Goal: Find contact information: Find contact information

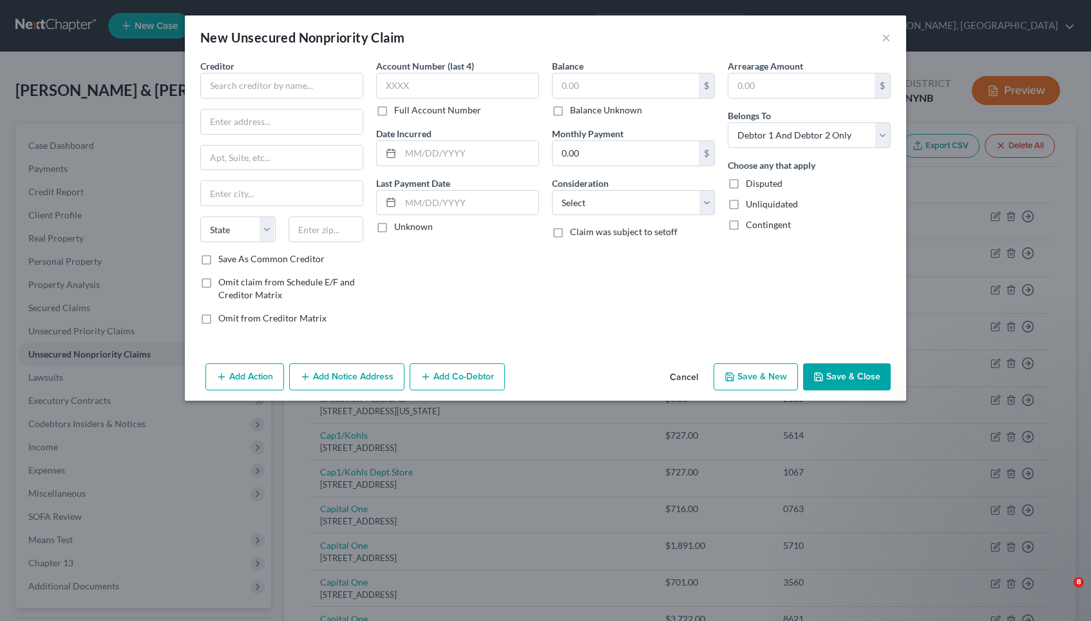
select select "2"
click at [120, 253] on div "New Unsecured Nonpriority Claim × Creditor * State [US_STATE] AK AR AZ [GEOGRAP…" at bounding box center [545, 310] width 1091 height 621
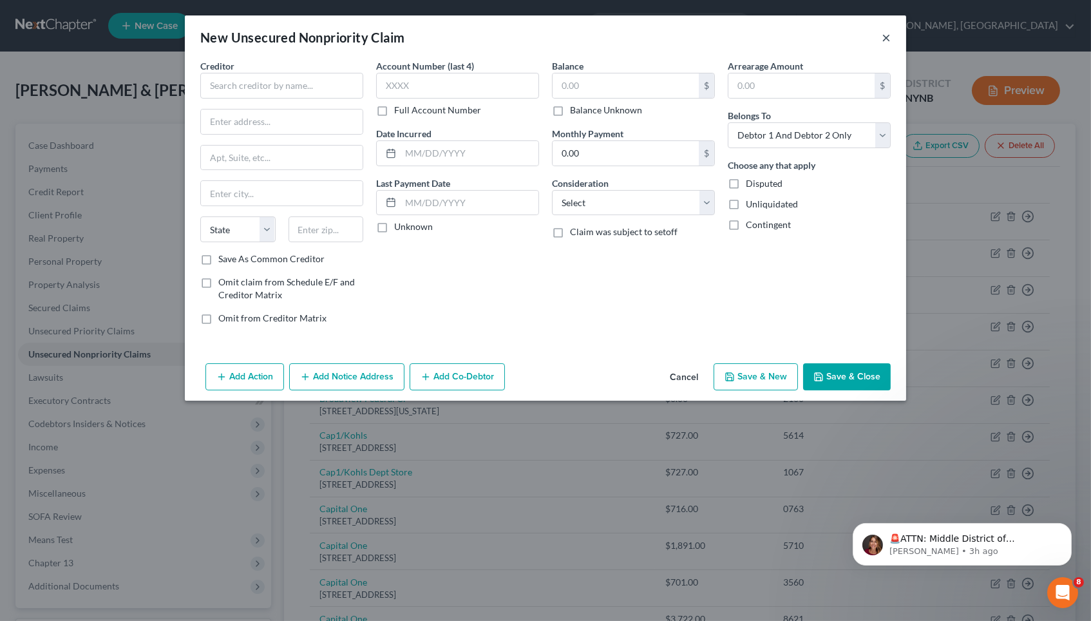
click at [886, 40] on button "×" at bounding box center [886, 37] width 9 height 15
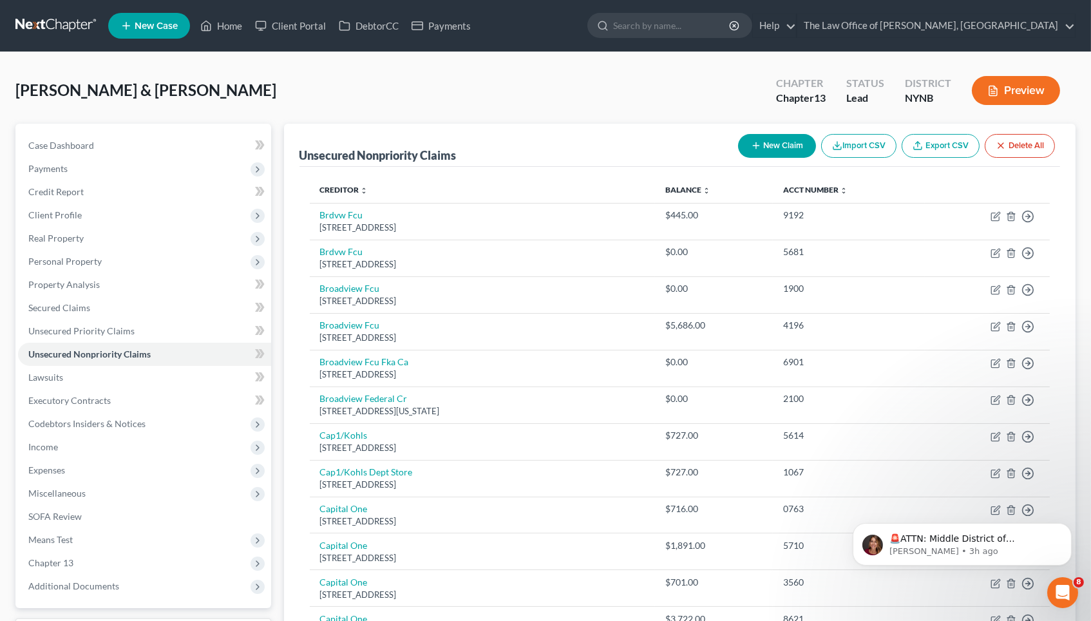
click at [222, 12] on ul "New Case Home Client Portal DebtorCC Payments - No Result - See all results Or …" at bounding box center [591, 25] width 967 height 33
click at [222, 22] on link "Home" at bounding box center [221, 25] width 55 height 23
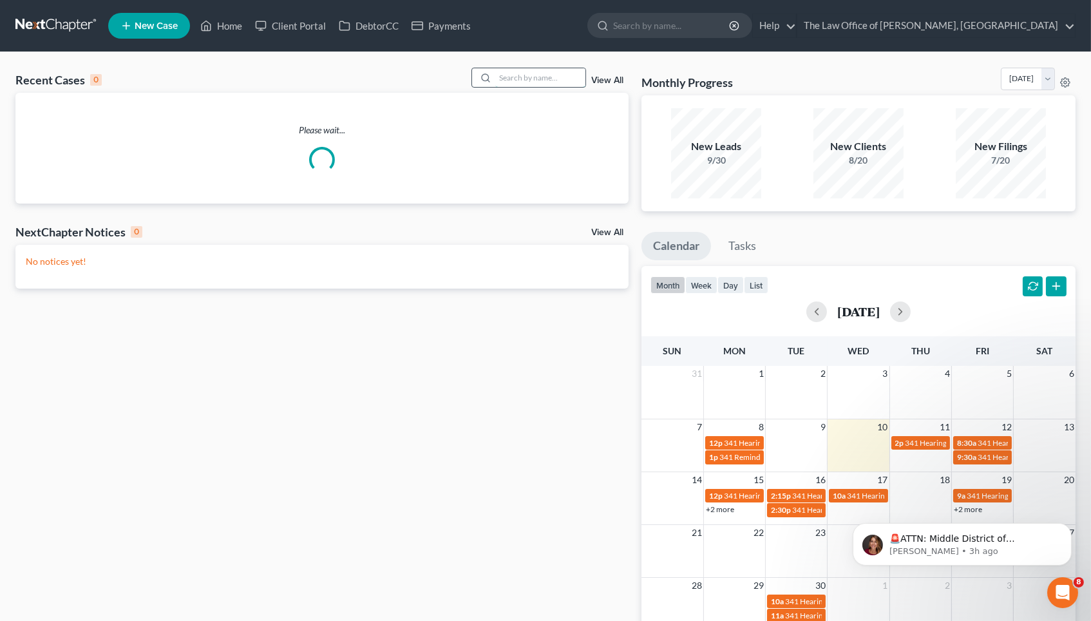
click at [578, 75] on input "search" at bounding box center [540, 77] width 90 height 19
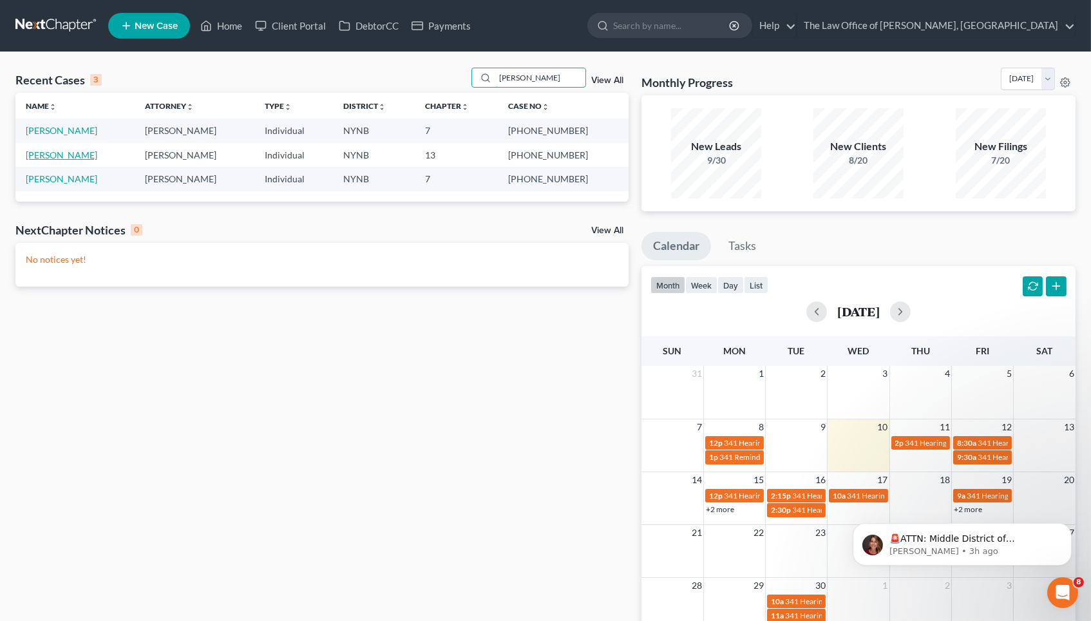
type input "[PERSON_NAME]"
click at [65, 152] on link "[PERSON_NAME]" at bounding box center [61, 154] width 71 height 11
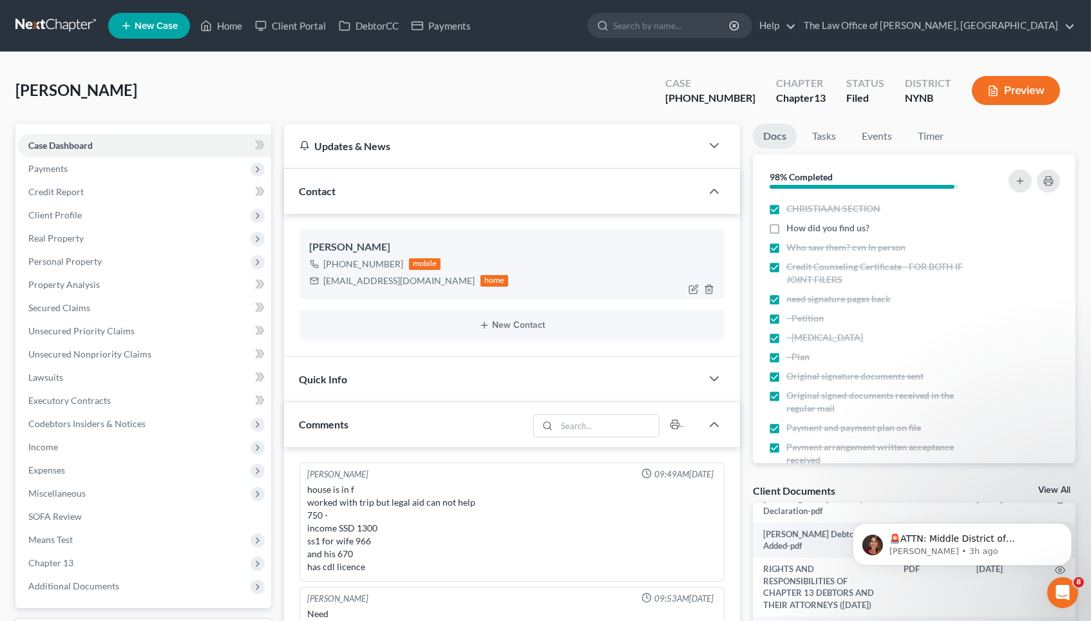
click at [363, 278] on div "[EMAIL_ADDRESS][DOMAIN_NAME]" at bounding box center [399, 280] width 151 height 13
copy div "[EMAIL_ADDRESS][DOMAIN_NAME]"
